Goal: Task Accomplishment & Management: Manage account settings

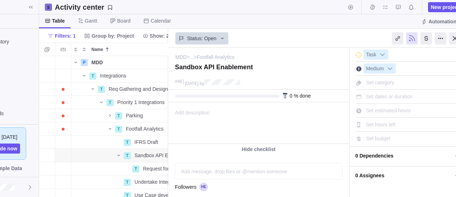
scroll to position [0, 55]
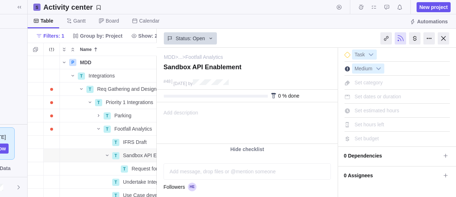
drag, startPoint x: 446, startPoint y: 43, endPoint x: 443, endPoint y: 36, distance: 7.1
click at [444, 41] on div at bounding box center [443, 38] width 11 height 12
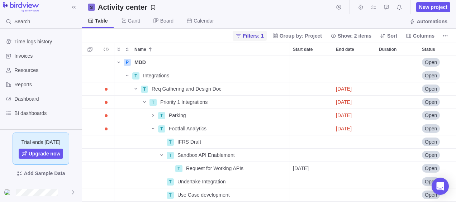
click at [264, 34] on span "Filters: 1" at bounding box center [253, 35] width 21 height 7
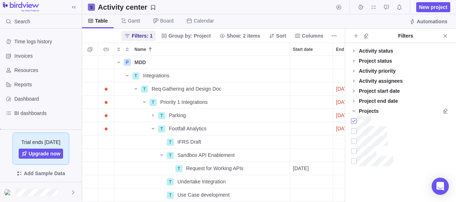
click at [354, 119] on div at bounding box center [354, 121] width 6 height 10
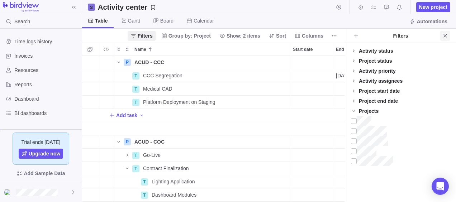
click at [446, 34] on icon "Close" at bounding box center [446, 36] width 6 height 6
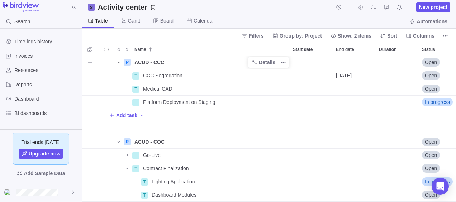
click at [118, 62] on icon "Name" at bounding box center [119, 63] width 6 height 6
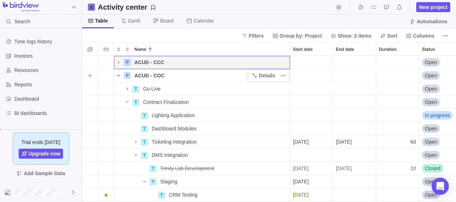
click at [120, 74] on icon "Name" at bounding box center [119, 76] width 6 height 6
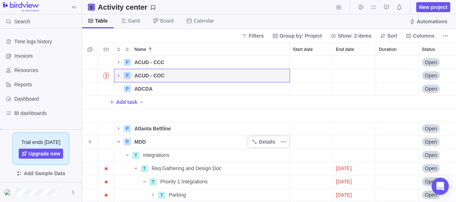
click at [118, 142] on icon "Name" at bounding box center [119, 142] width 6 height 6
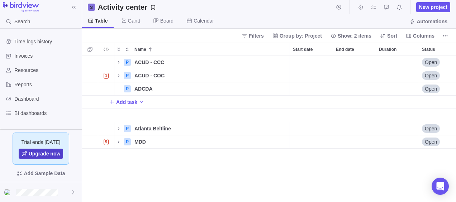
click at [49, 154] on span "Upgrade now" at bounding box center [45, 153] width 32 height 7
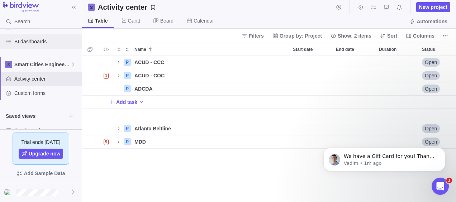
scroll to position [0, 0]
